Goal: Task Accomplishment & Management: Manage account settings

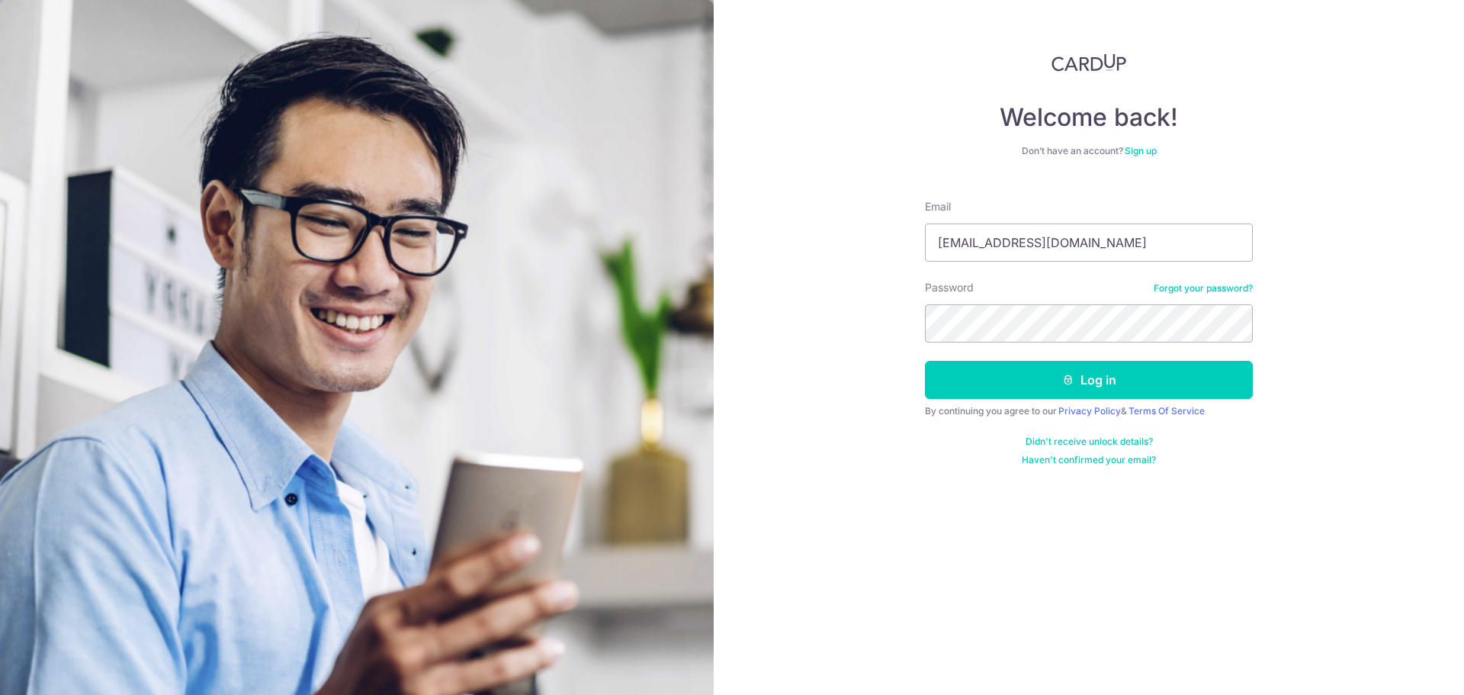
type input "[EMAIL_ADDRESS][DOMAIN_NAME]"
click at [1013, 366] on button "Log in" at bounding box center [1089, 380] width 328 height 38
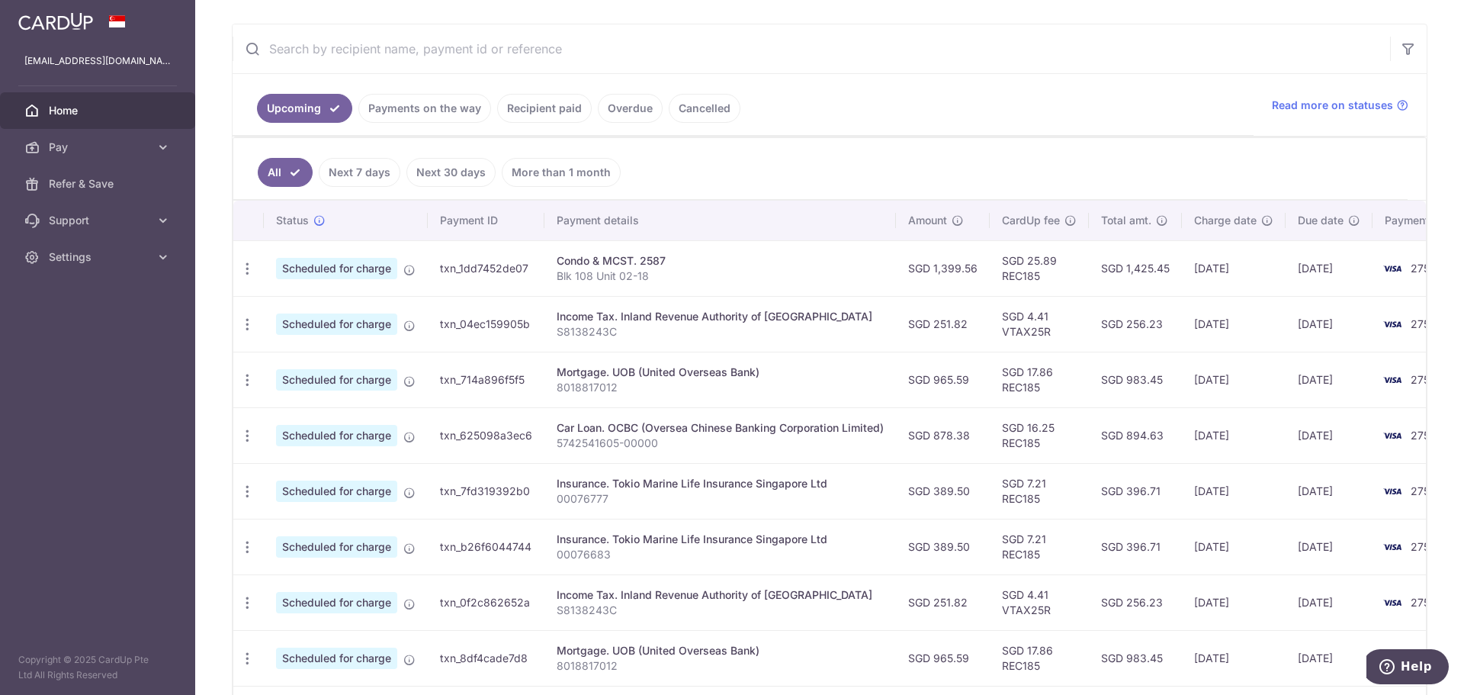
scroll to position [263, 0]
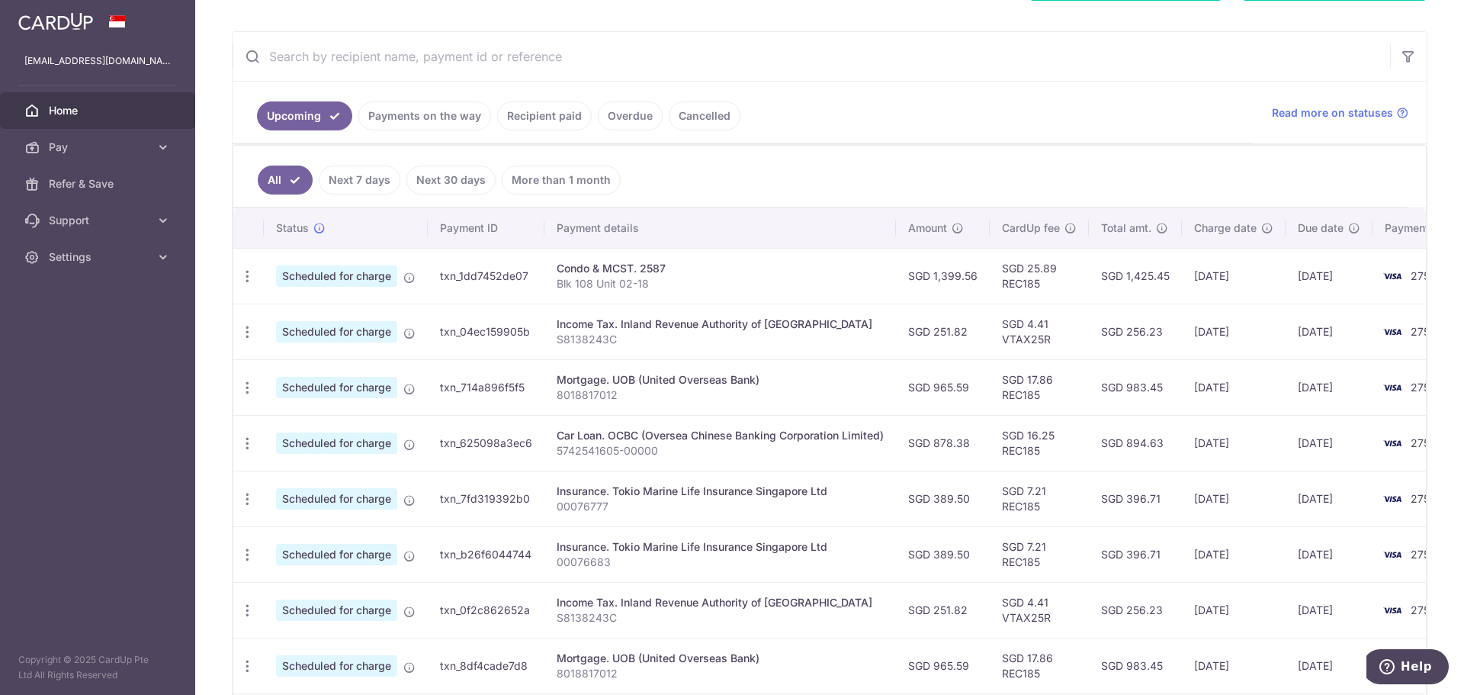
click at [445, 122] on link "Payments on the way" at bounding box center [424, 115] width 133 height 29
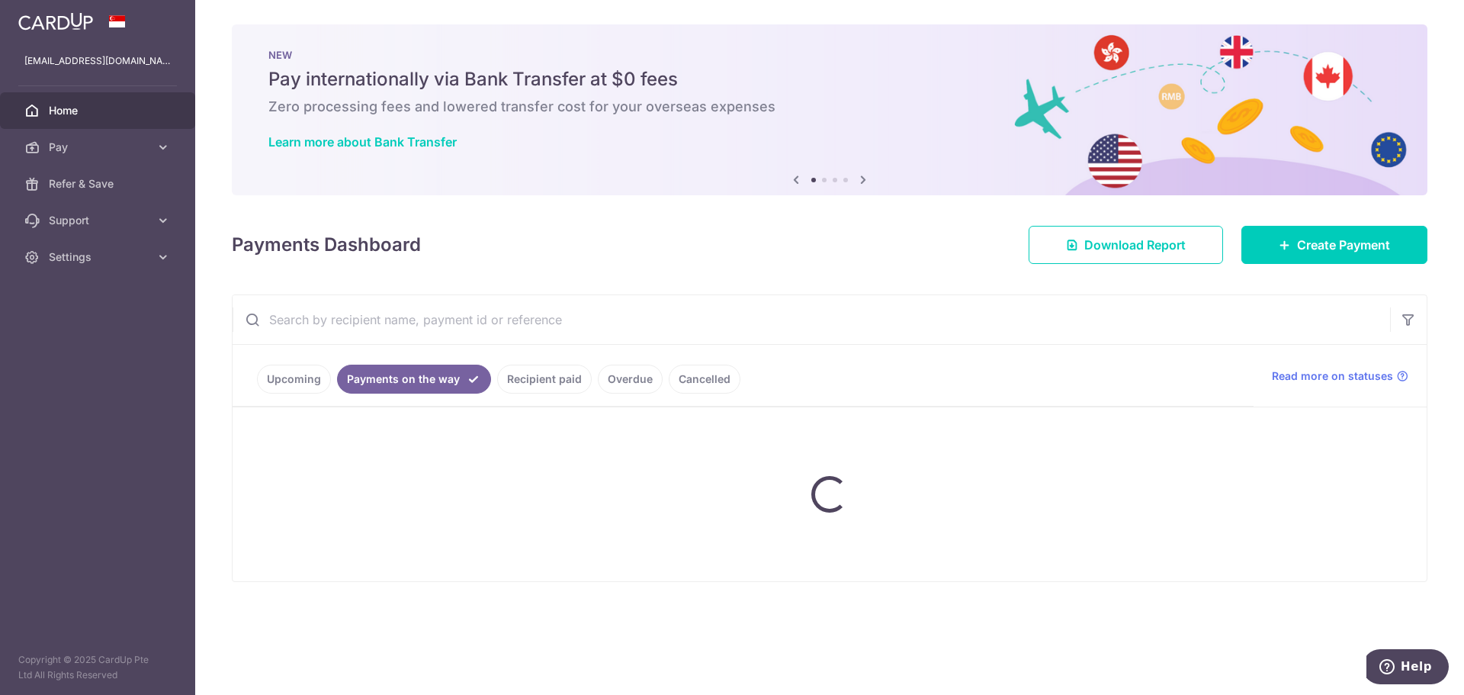
scroll to position [0, 0]
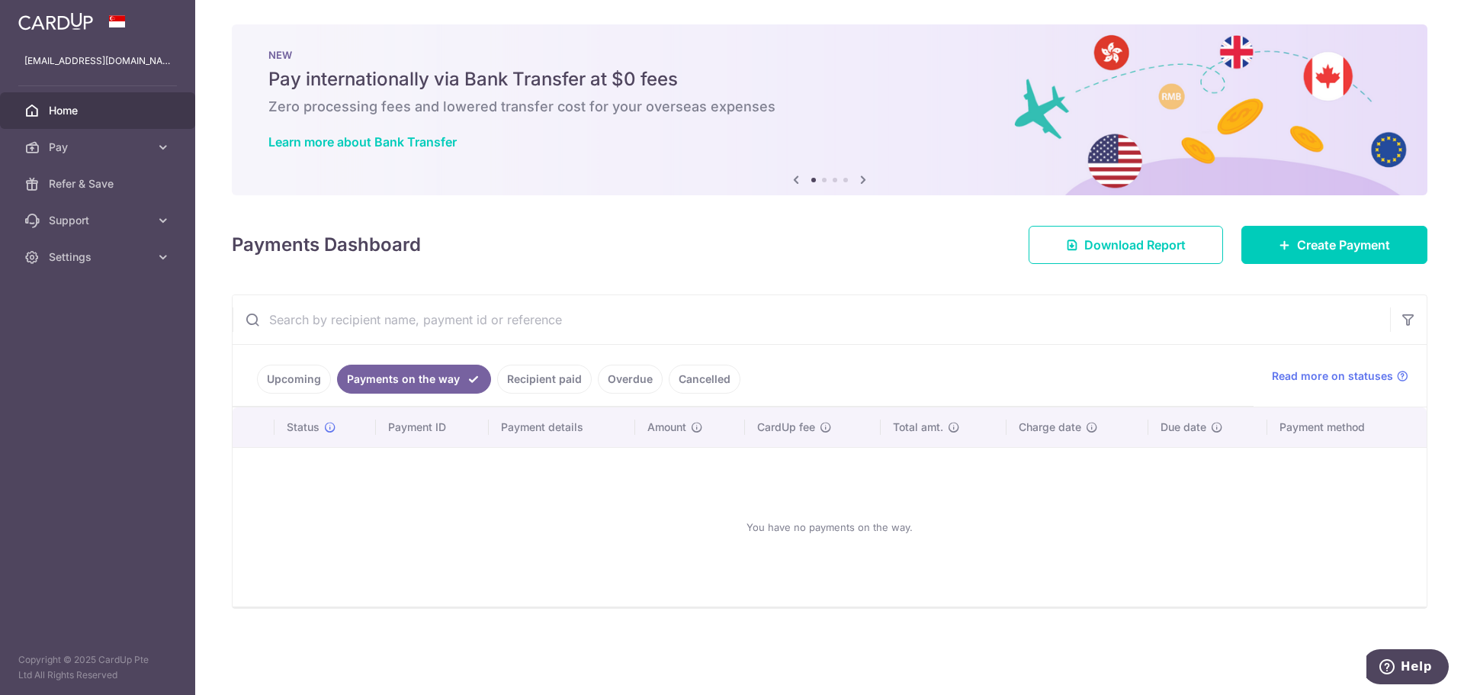
click at [548, 371] on link "Recipient paid" at bounding box center [544, 378] width 95 height 29
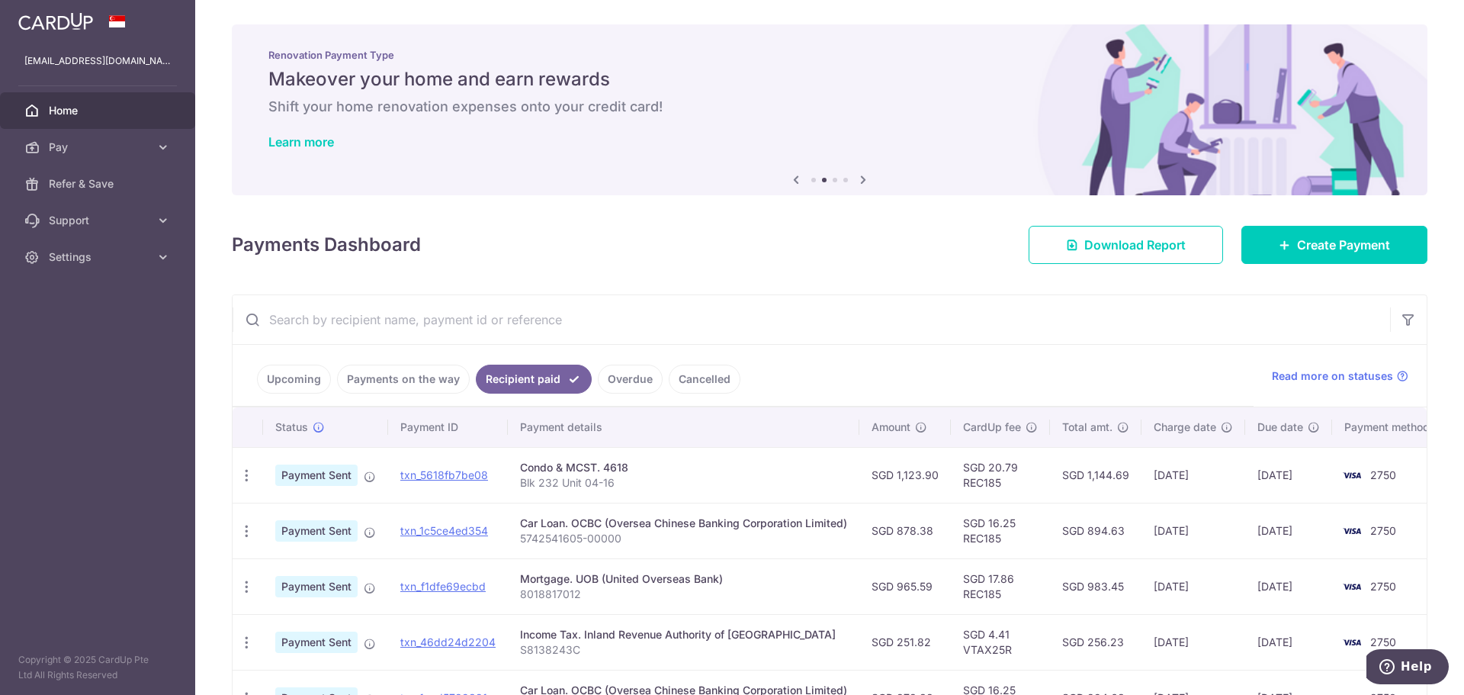
click at [316, 375] on link "Upcoming" at bounding box center [294, 378] width 74 height 29
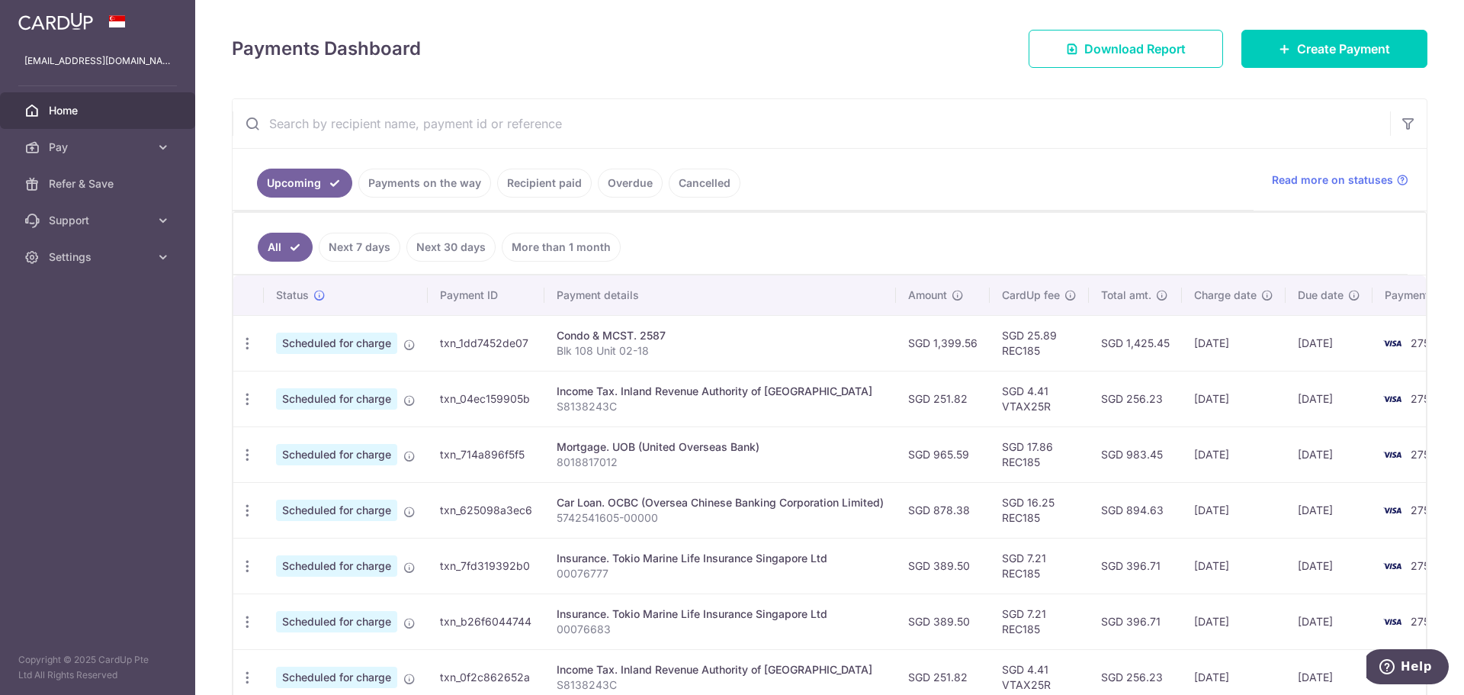
scroll to position [187, 0]
